Goal: Task Accomplishment & Management: Use online tool/utility

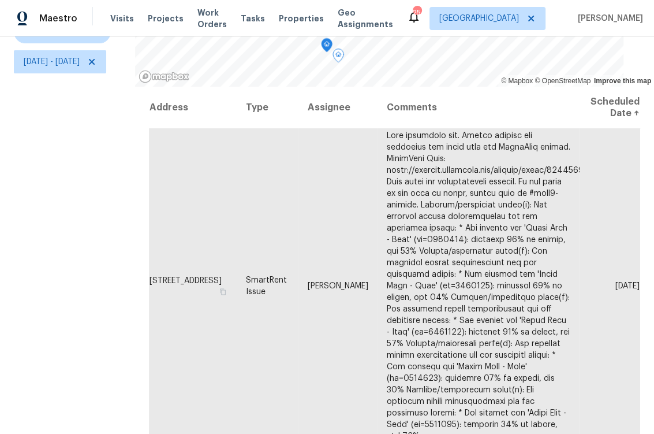
scroll to position [150, 0]
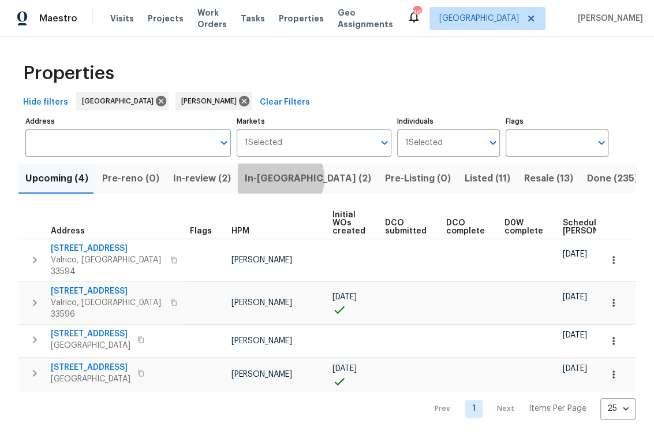
click at [274, 179] on span "In-[GEOGRAPHIC_DATA] (2)" at bounding box center [308, 178] width 126 height 16
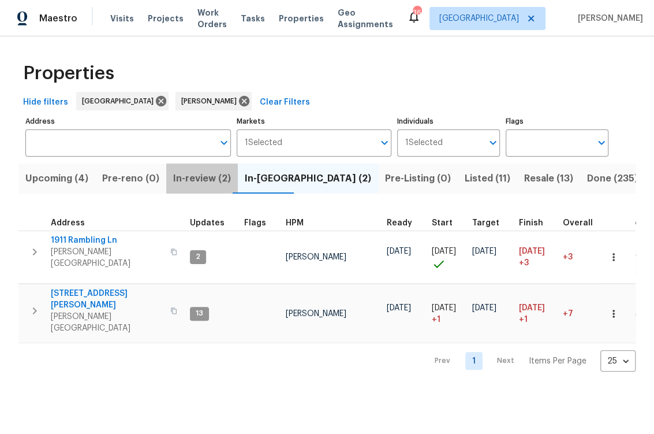
click at [202, 178] on span "In-review (2)" at bounding box center [202, 178] width 58 height 16
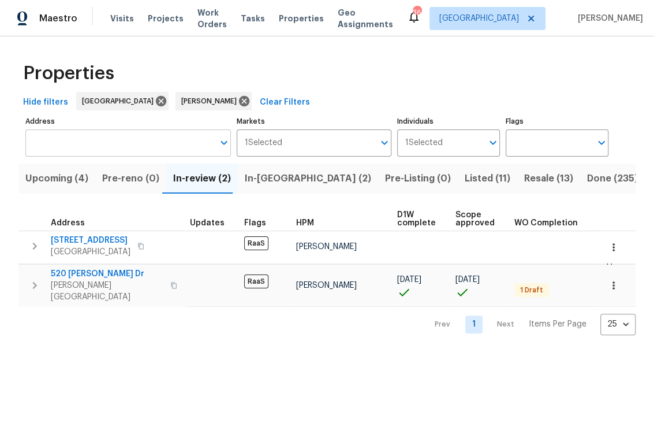
click at [105, 149] on input "Address" at bounding box center [119, 142] width 188 height 27
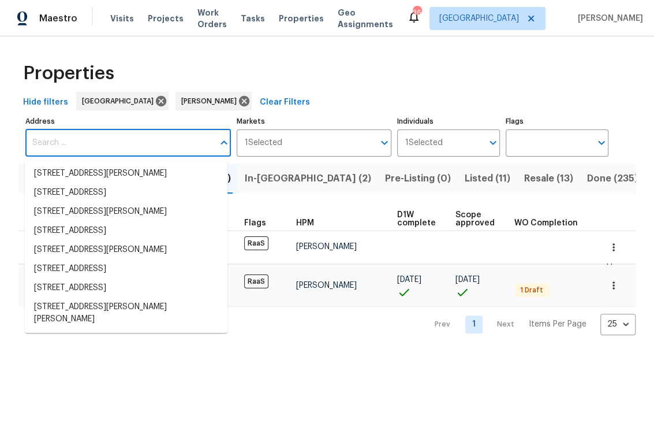
paste input "14817 Farnham Way, Tampa, FL 33624"
type input "14817 Farnham Way, Tampa, FL 33624"
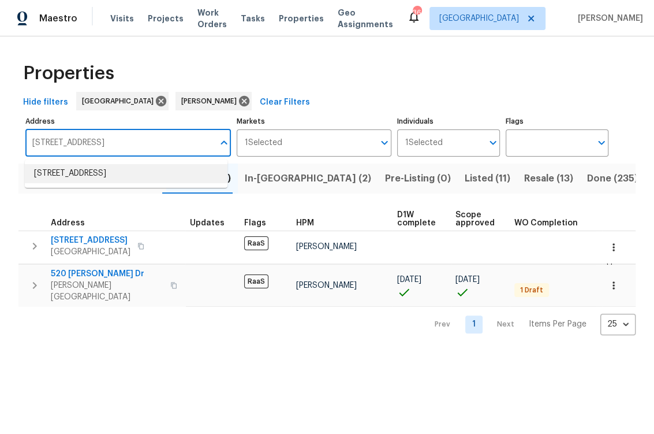
click at [111, 182] on li "14817 Farnham Way Tampa FL 33624" at bounding box center [126, 173] width 203 height 19
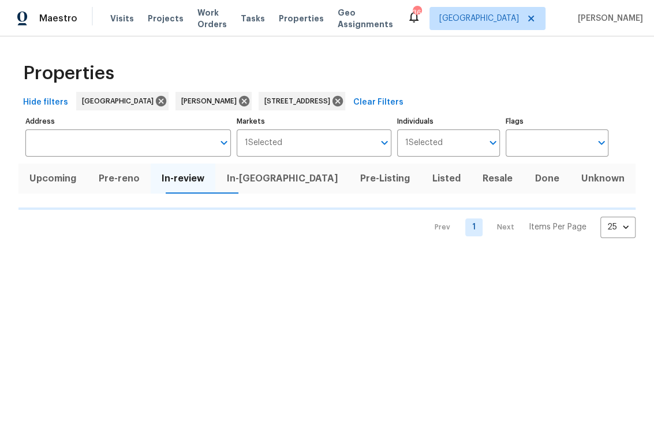
type input "14817 Farnham Way Tampa FL 33624"
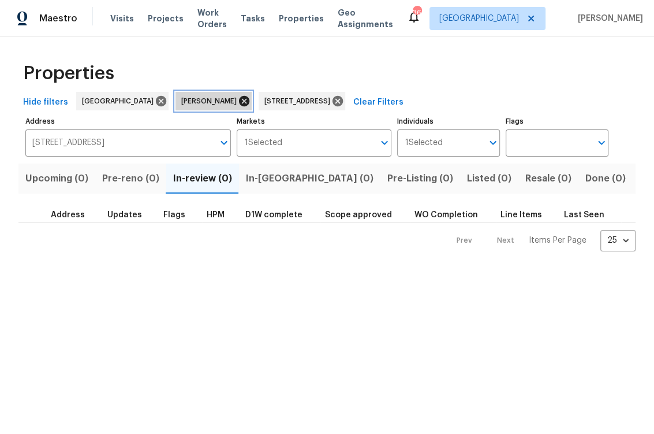
click at [239, 98] on icon at bounding box center [244, 101] width 10 height 10
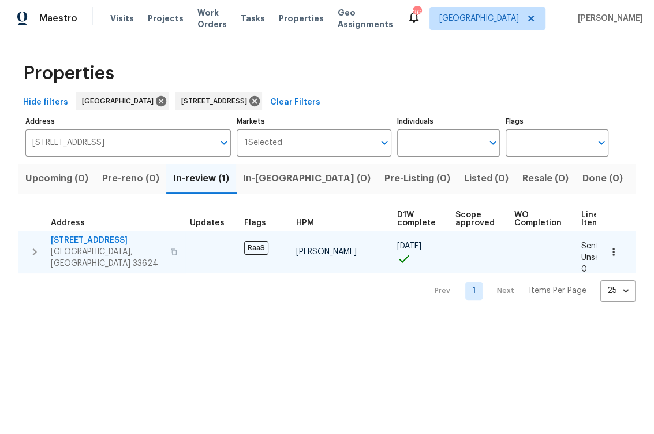
click at [87, 235] on span "14817 Farnham Way" at bounding box center [107, 240] width 113 height 12
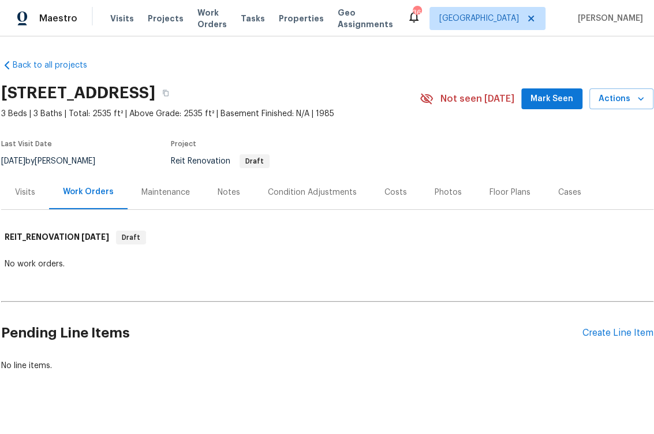
click at [490, 191] on div "Floor Plans" at bounding box center [510, 193] width 41 height 12
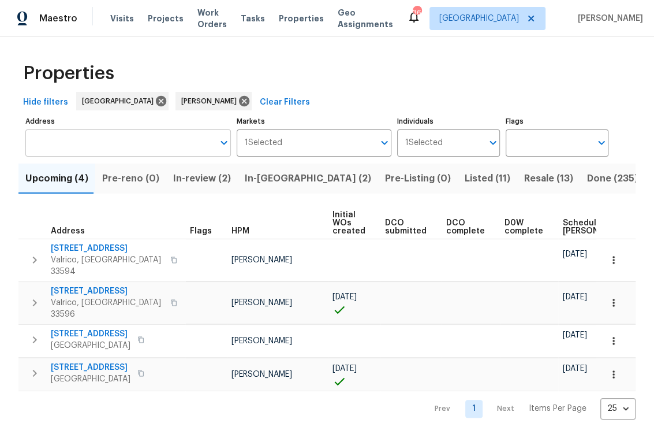
click at [151, 140] on input "Address" at bounding box center [119, 142] width 188 height 27
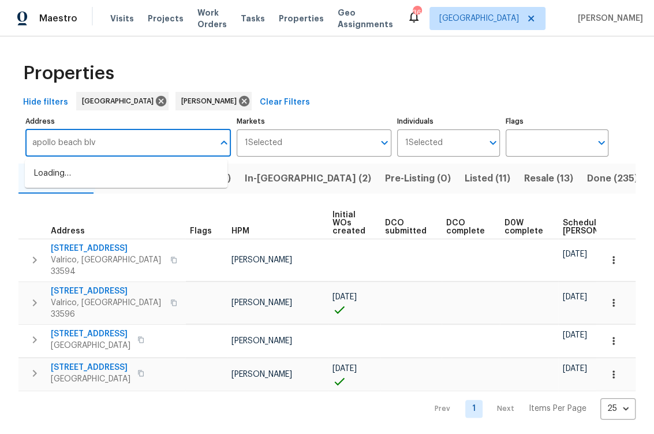
type input "[GEOGRAPHIC_DATA]"
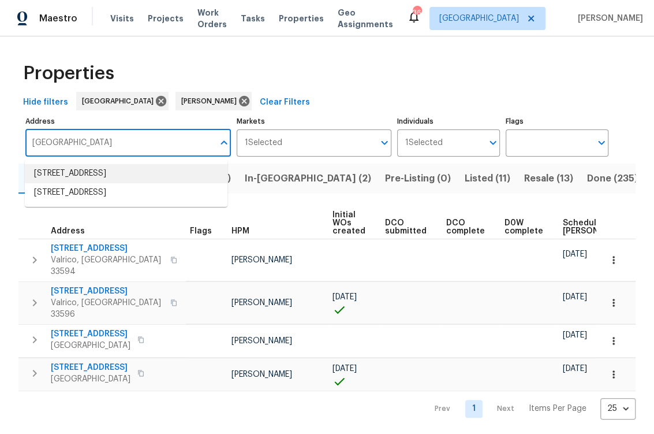
click at [192, 179] on li "[STREET_ADDRESS]" at bounding box center [126, 173] width 203 height 19
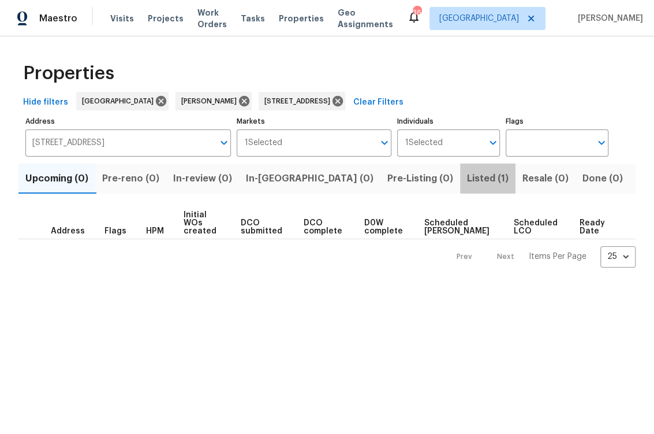
click at [467, 173] on span "Listed (1)" at bounding box center [488, 178] width 42 height 16
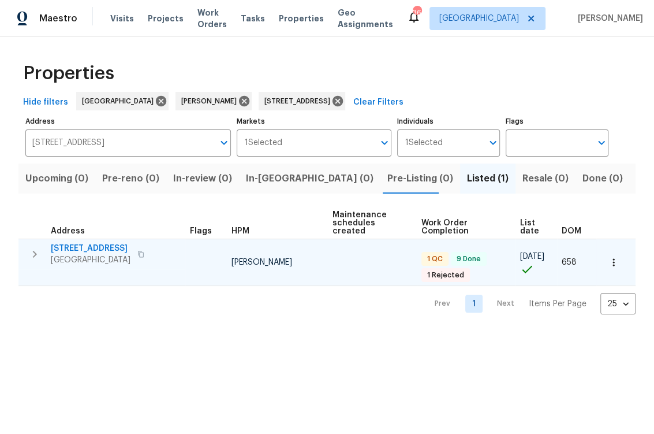
click at [127, 251] on span "1028 Apollo Beach Blvd Apt 103" at bounding box center [91, 249] width 80 height 12
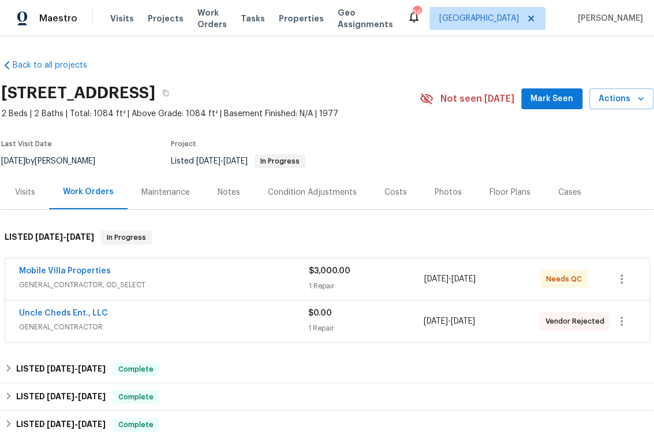
click at [221, 198] on div "Notes" at bounding box center [229, 193] width 23 height 12
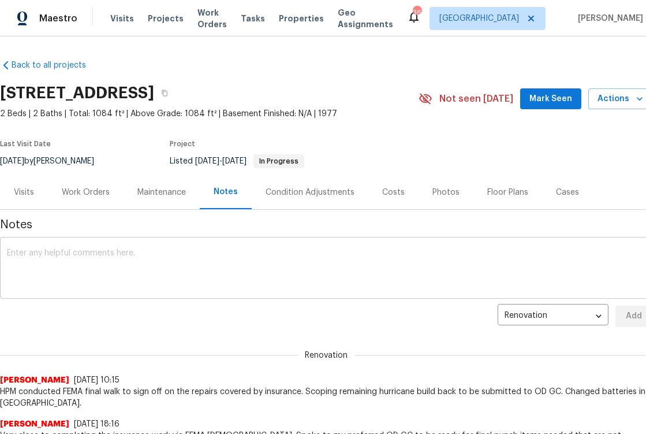
click at [165, 274] on textarea at bounding box center [326, 269] width 639 height 40
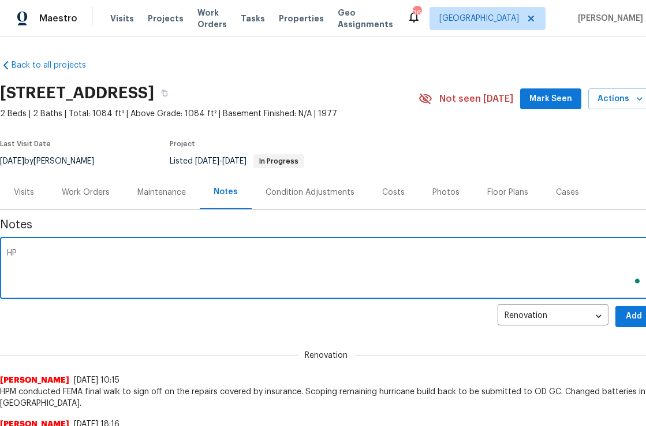
type textarea "H"
type textarea "OD TP is providing quote to finalize remaining work."
click at [631, 323] on span "Add" at bounding box center [634, 316] width 18 height 14
